Goal: Information Seeking & Learning: Find specific fact

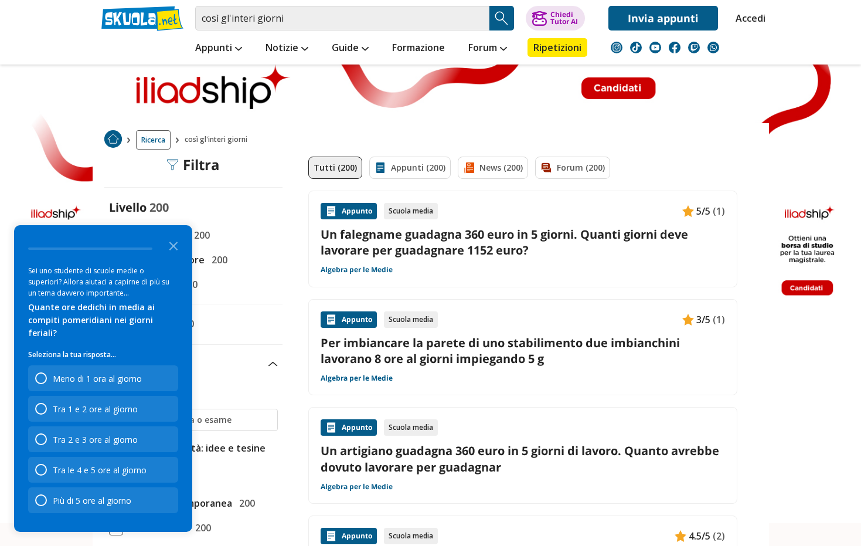
click at [310, 16] on input "così gl'interi giorni" at bounding box center [342, 18] width 294 height 25
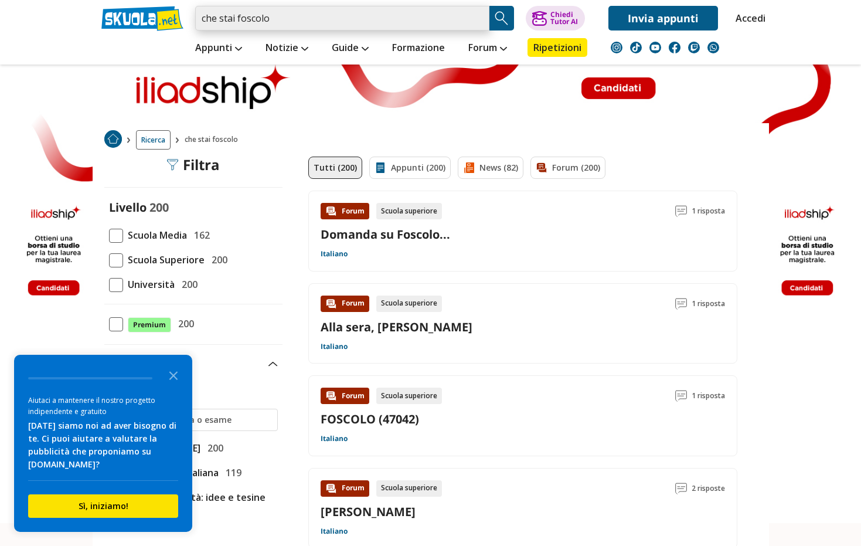
click at [234, 21] on input "che stai foscolo" at bounding box center [342, 18] width 294 height 25
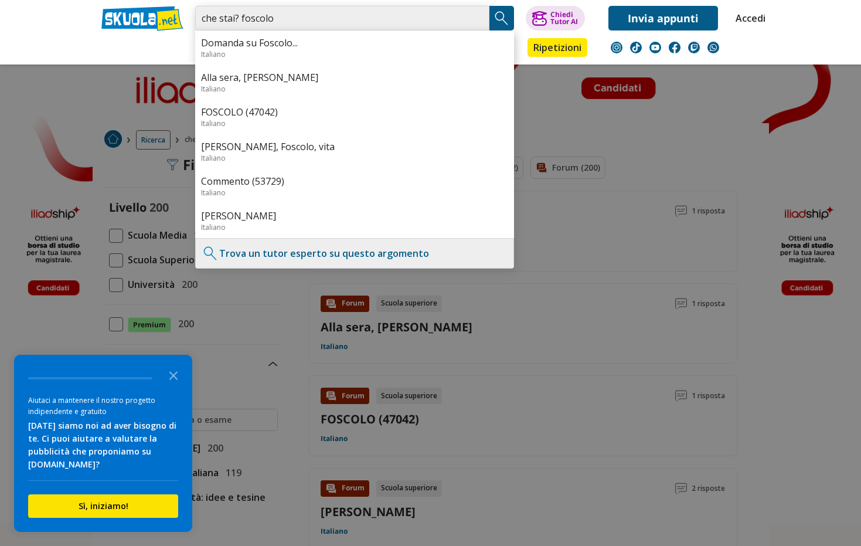
type input "che stai? foscolo"
